Goal: Check status

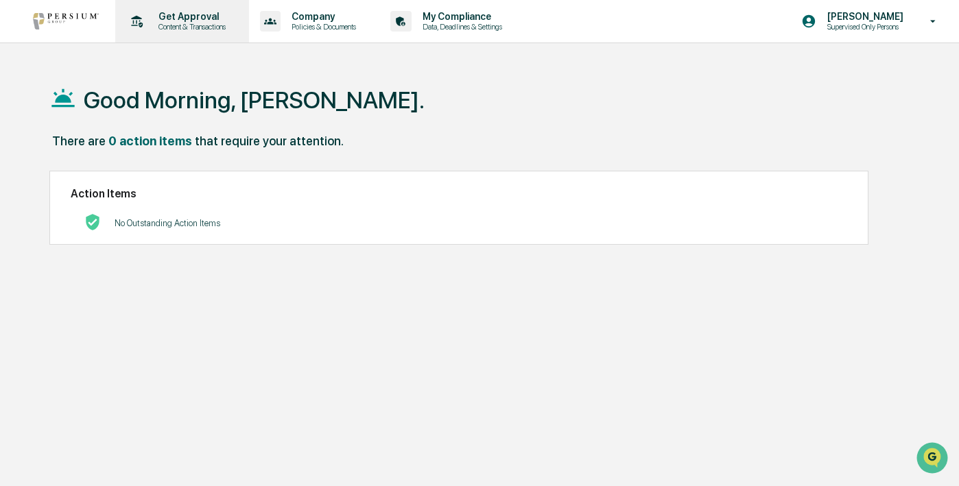
click at [211, 21] on p "Get Approval" at bounding box center [189, 16] width 85 height 11
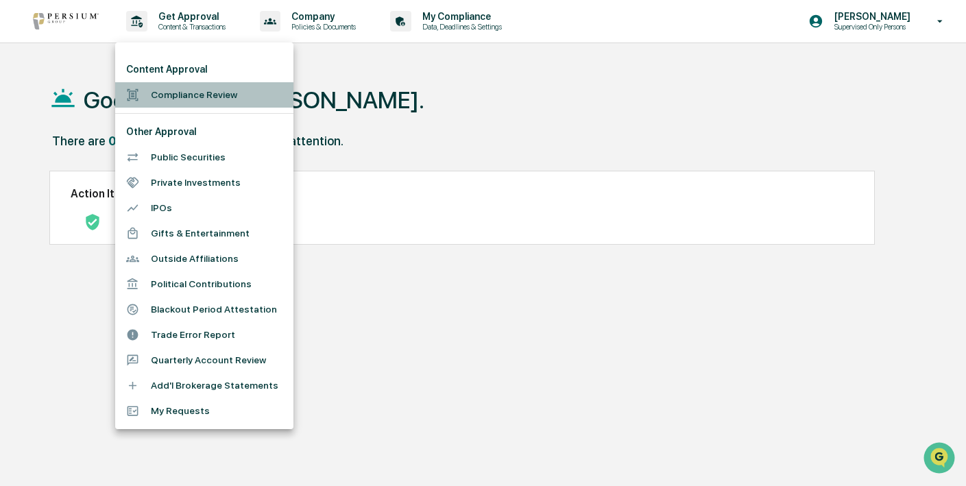
click at [211, 85] on li "Compliance Review" at bounding box center [204, 94] width 178 height 25
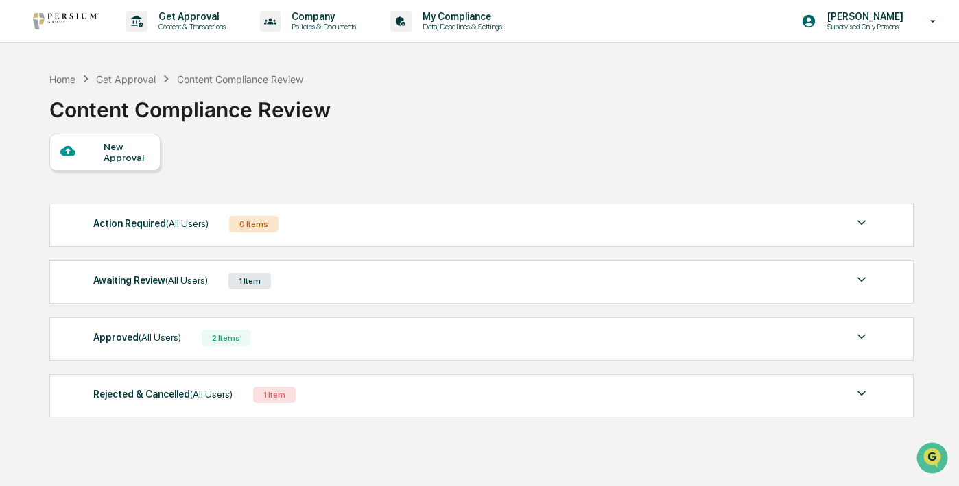
click at [370, 287] on div "Awaiting Review (All Users) 1 Item" at bounding box center [481, 281] width 776 height 19
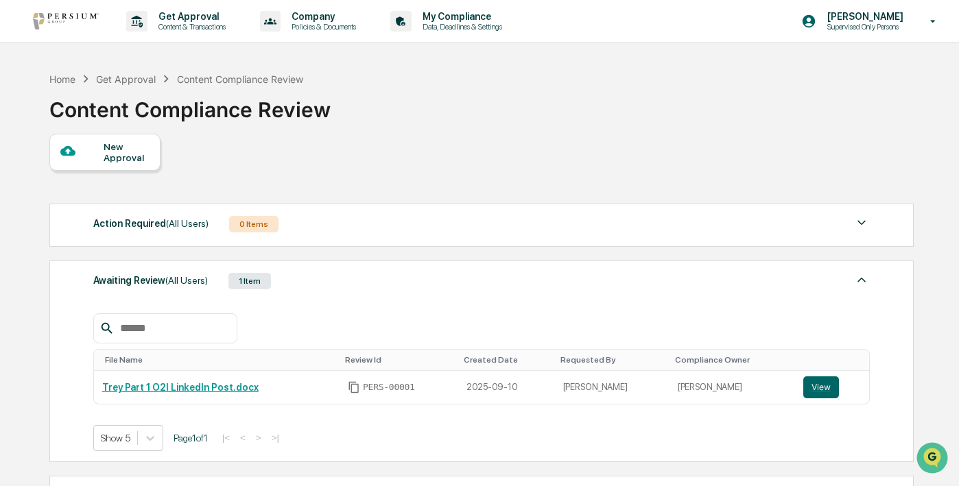
click at [331, 281] on div "Awaiting Review (All Users) 1 Item" at bounding box center [481, 281] width 776 height 19
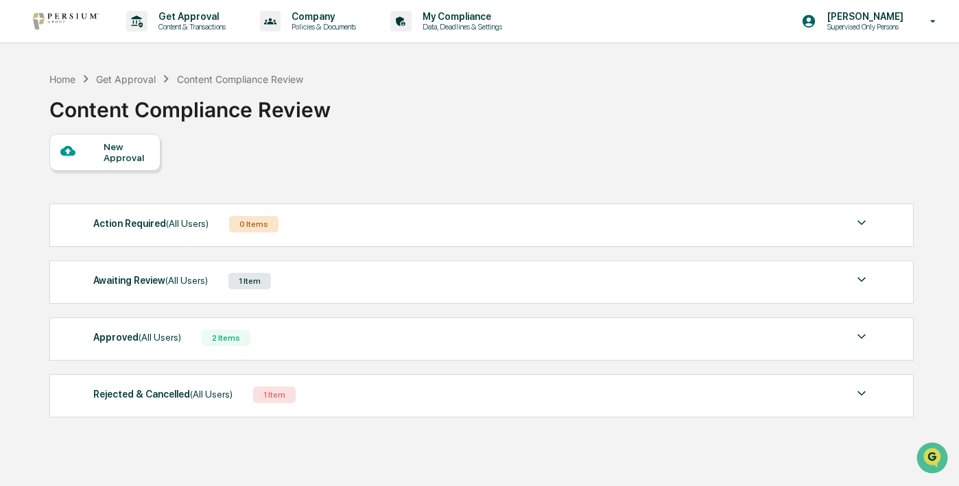
click at [314, 346] on div "Approved (All Users) 2 Items" at bounding box center [481, 338] width 776 height 19
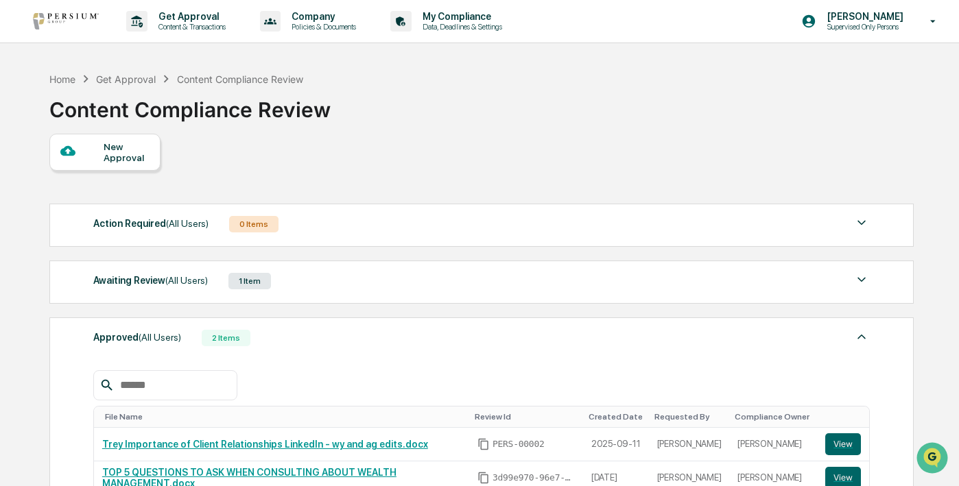
click at [326, 339] on div "Approved (All Users) 2 Items" at bounding box center [481, 338] width 776 height 19
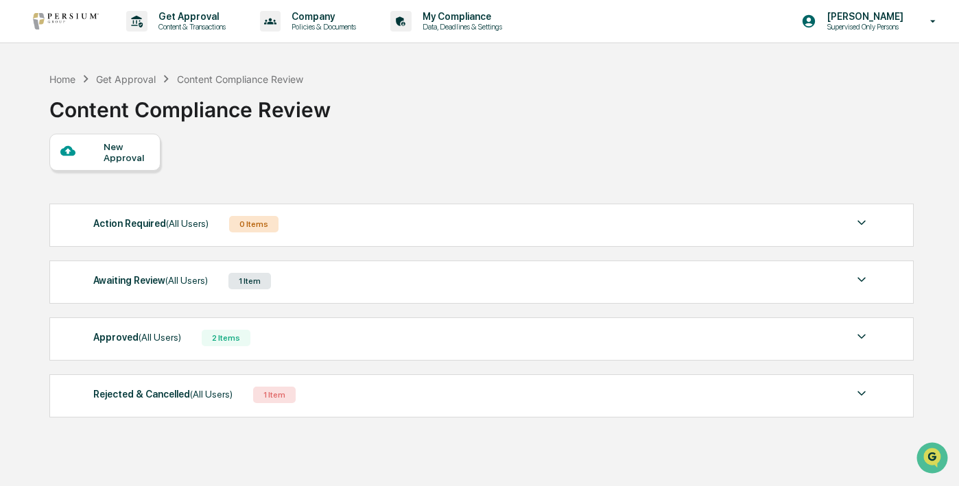
click at [373, 398] on div "Rejected & Cancelled (All Users) 1 Item" at bounding box center [481, 394] width 776 height 19
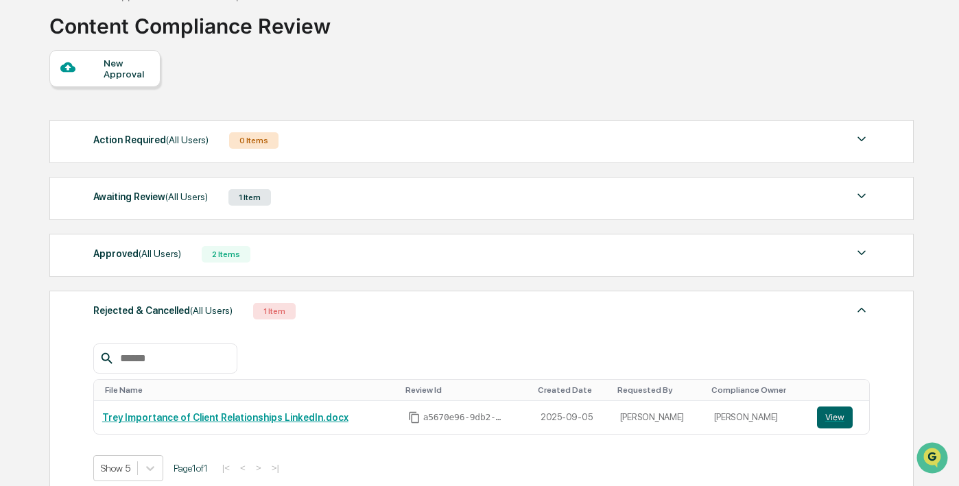
scroll to position [179, 0]
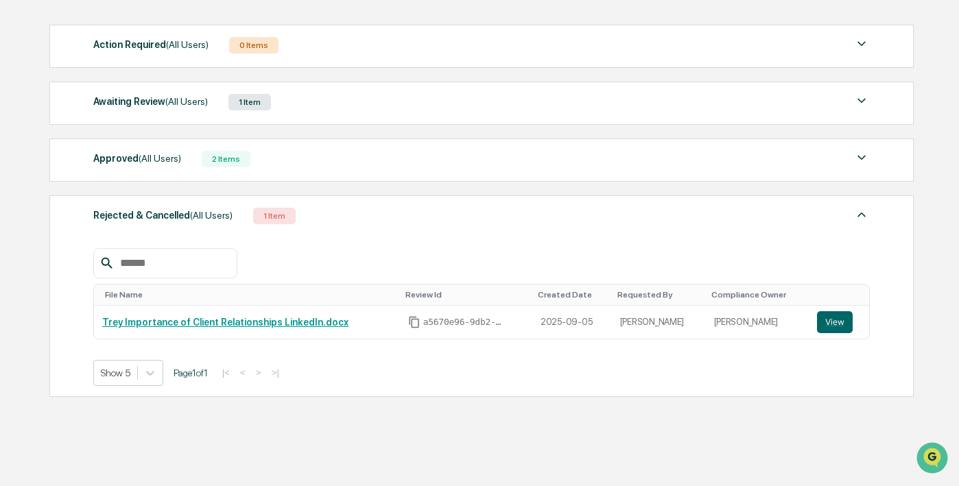
click at [377, 243] on div "File Name Review Id Created Date Requested By Compliance Owner Trey Importance …" at bounding box center [481, 307] width 776 height 158
click at [364, 200] on div "Rejected & Cancelled (All Users) 1 Item File Name Review Id Created Date Reques…" at bounding box center [481, 296] width 864 height 202
click at [364, 208] on div "Rejected & Cancelled (All Users) 1 Item" at bounding box center [481, 215] width 776 height 19
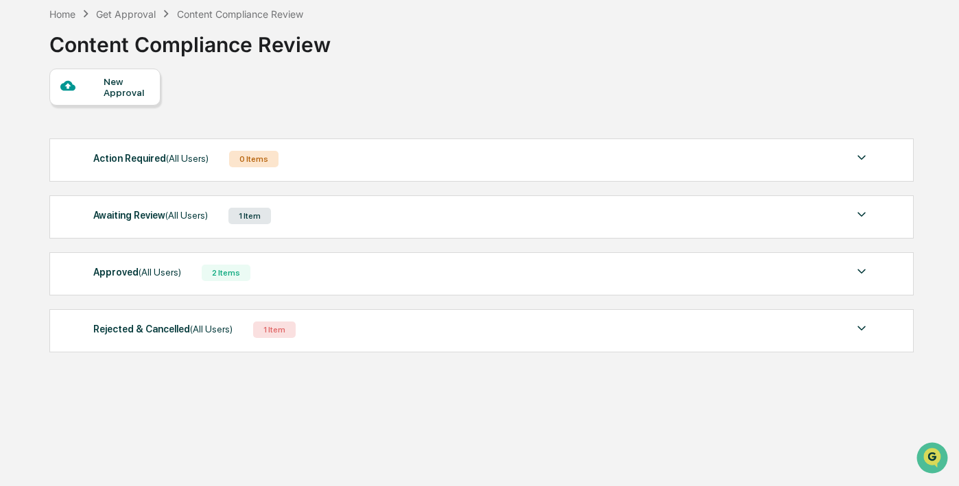
click at [382, 158] on div "Action Required (All Users) 0 Items" at bounding box center [481, 159] width 776 height 19
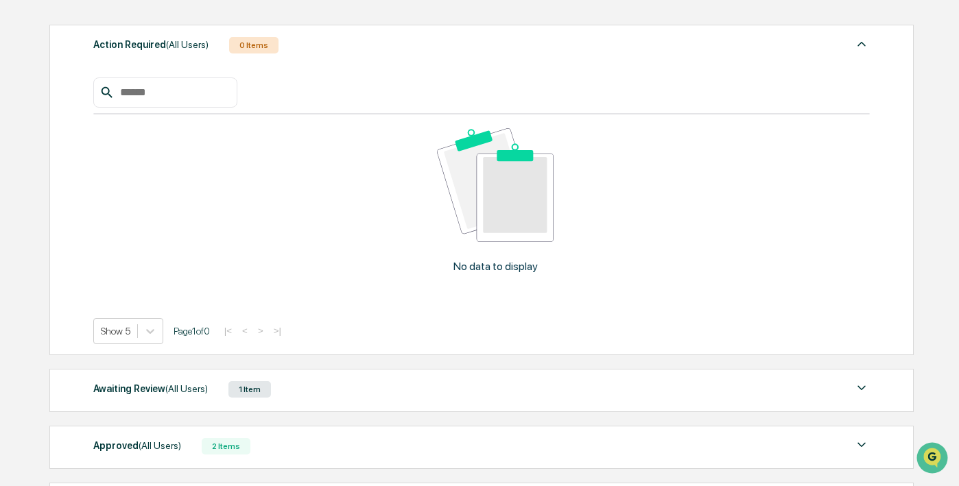
click at [451, 25] on div "Action Required (All Users) 0 Items No data to display Show 5 Page 1 of 0 |< < …" at bounding box center [481, 190] width 864 height 331
click at [449, 40] on div "Action Required (All Users) 0 Items" at bounding box center [481, 45] width 776 height 19
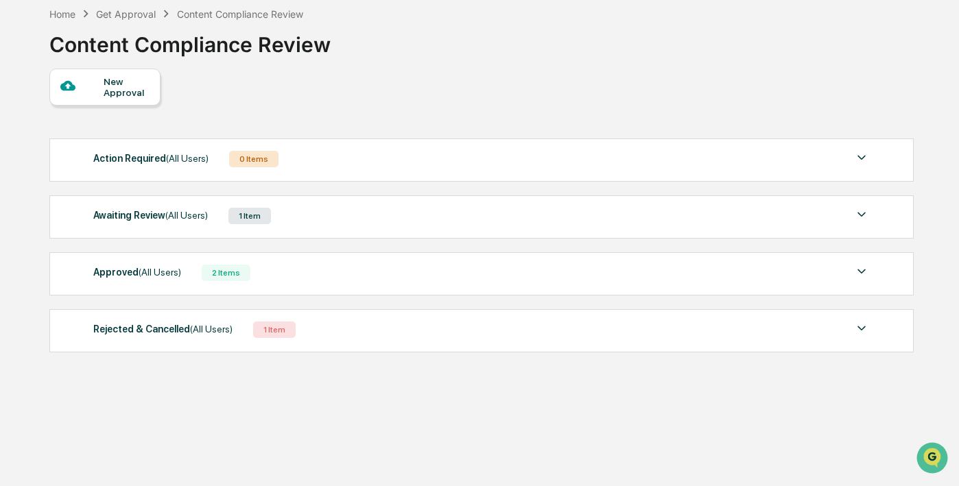
scroll to position [65, 0]
